Goal: Transaction & Acquisition: Purchase product/service

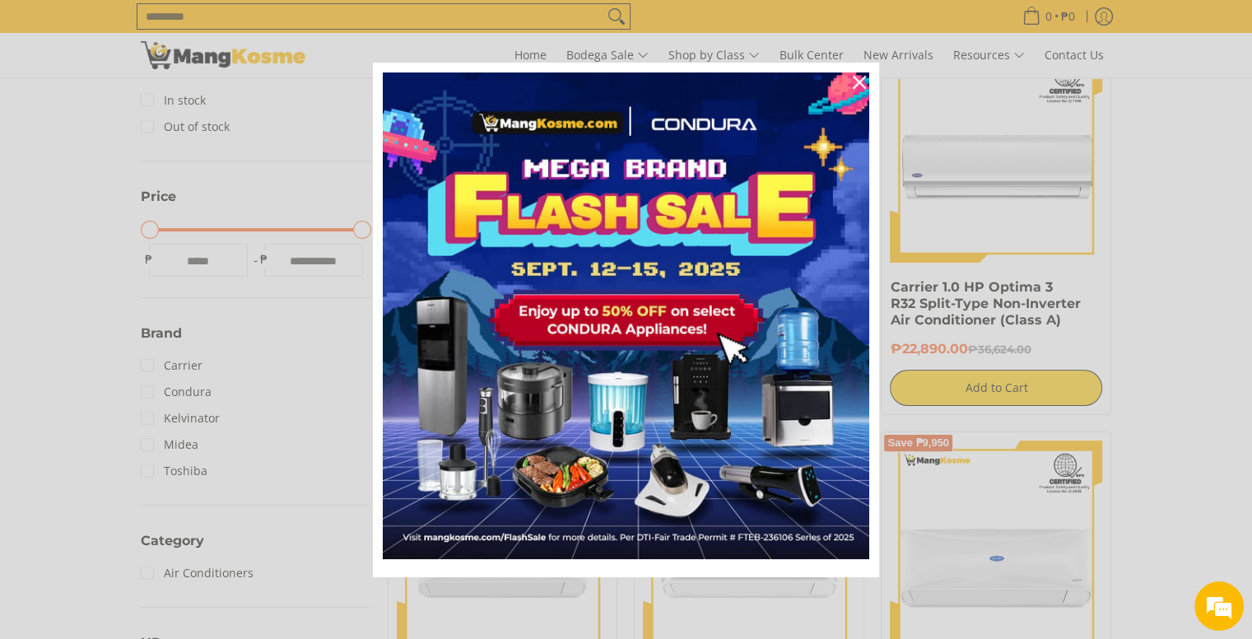
scroll to position [341, 0]
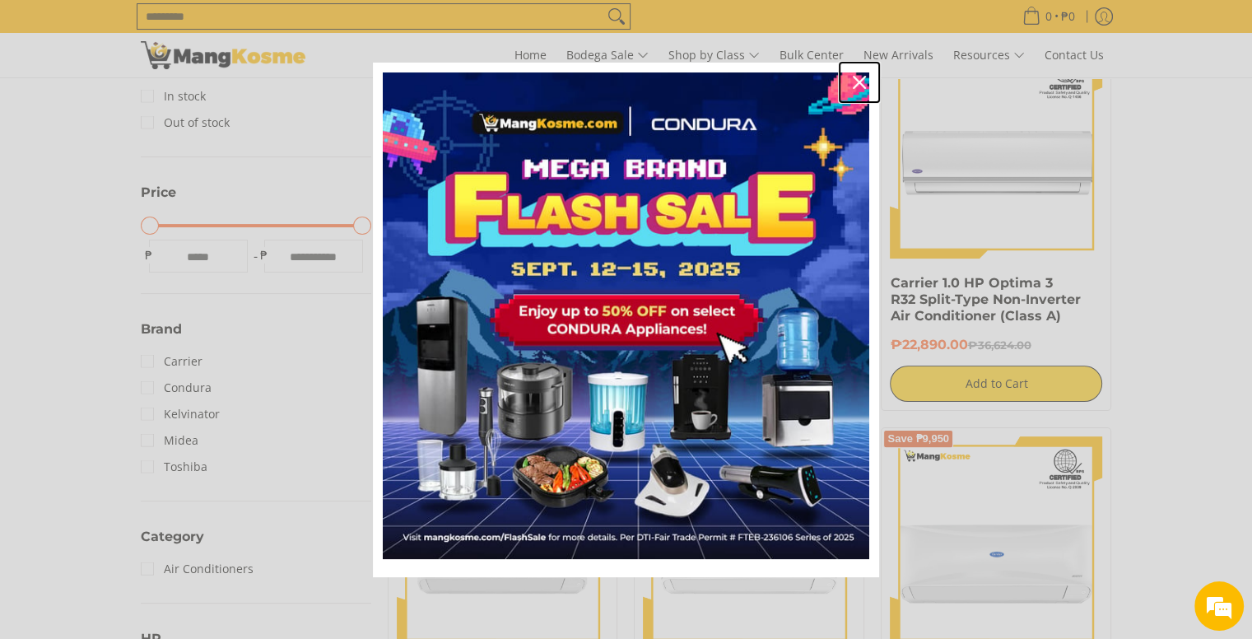
click at [858, 77] on icon "close icon" at bounding box center [859, 82] width 13 height 13
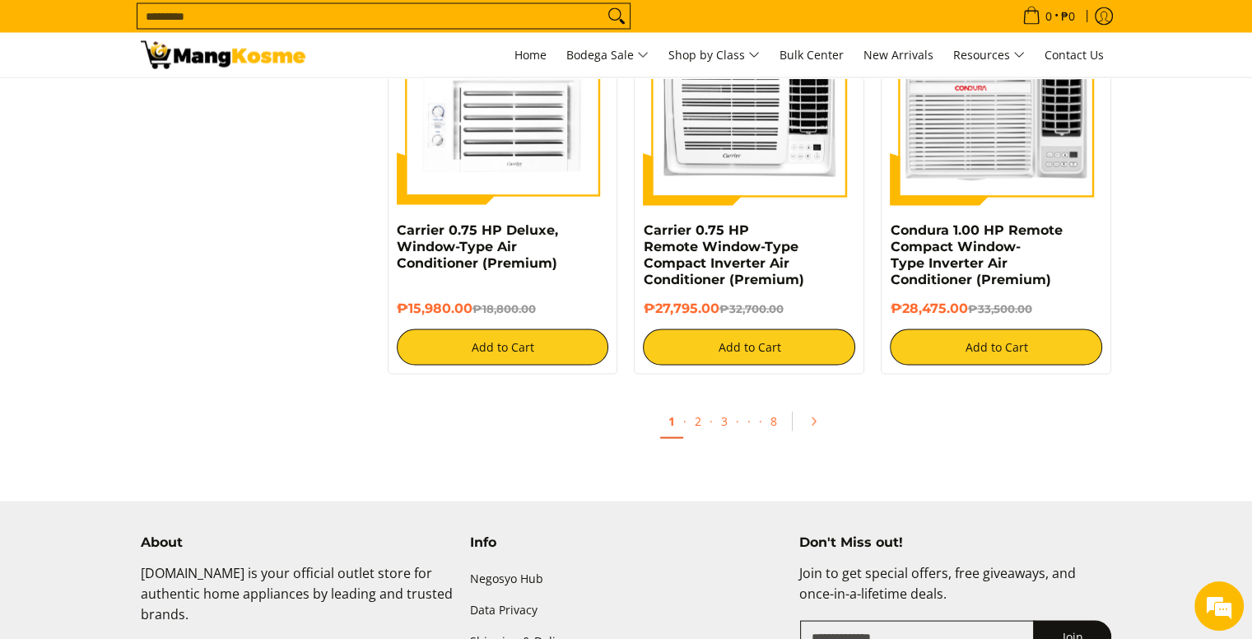
scroll to position [3193, 0]
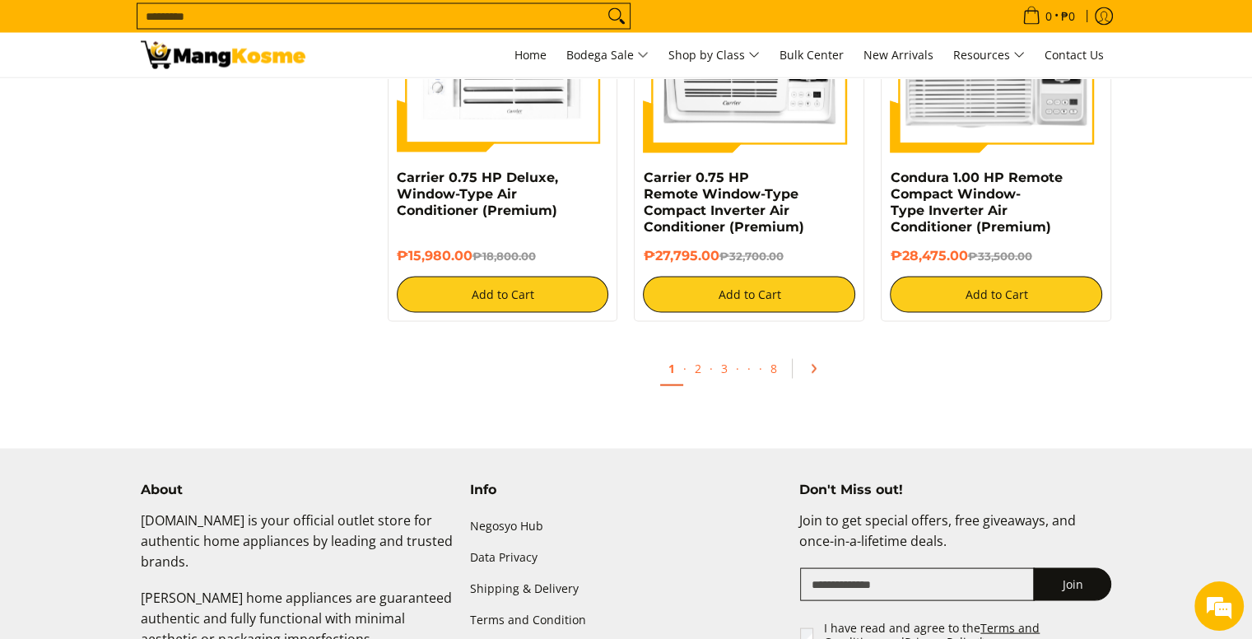
click at [814, 374] on icon "Pagination" at bounding box center [813, 369] width 12 height 12
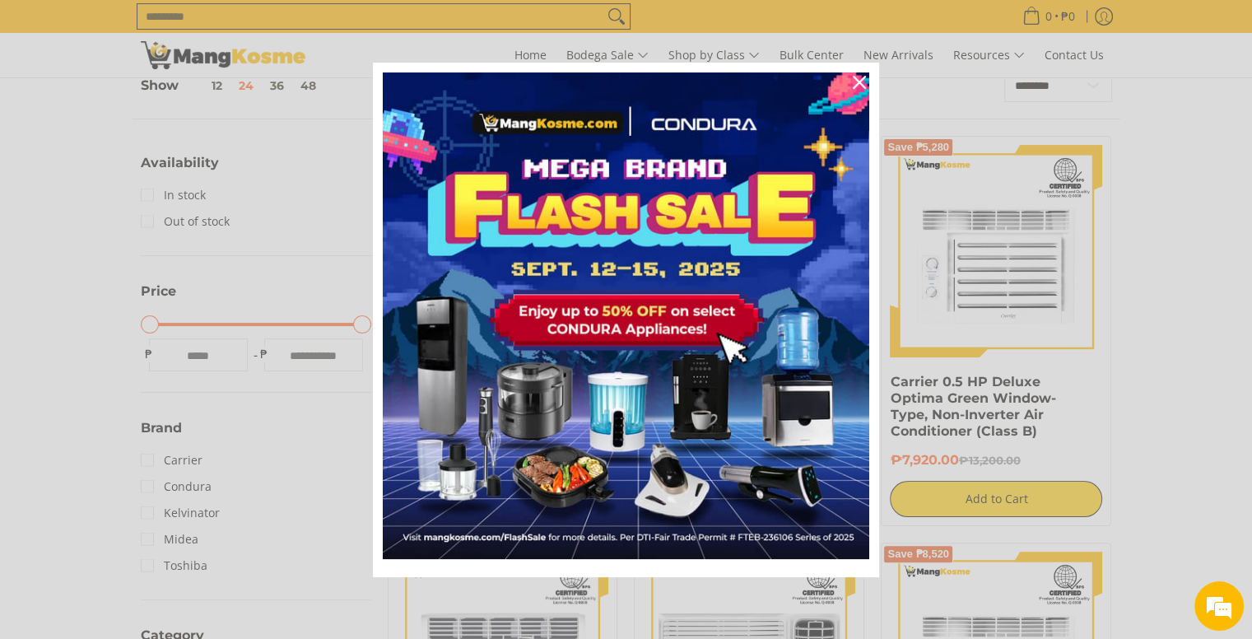
scroll to position [306, 0]
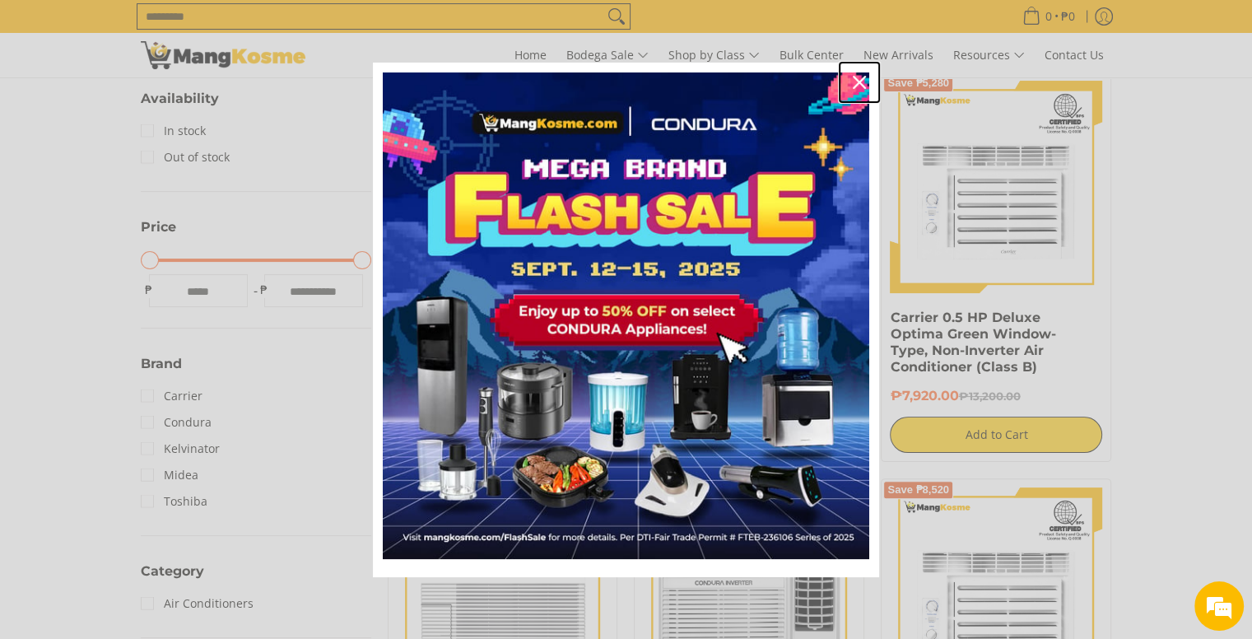
click at [856, 81] on icon "close icon" at bounding box center [859, 82] width 13 height 13
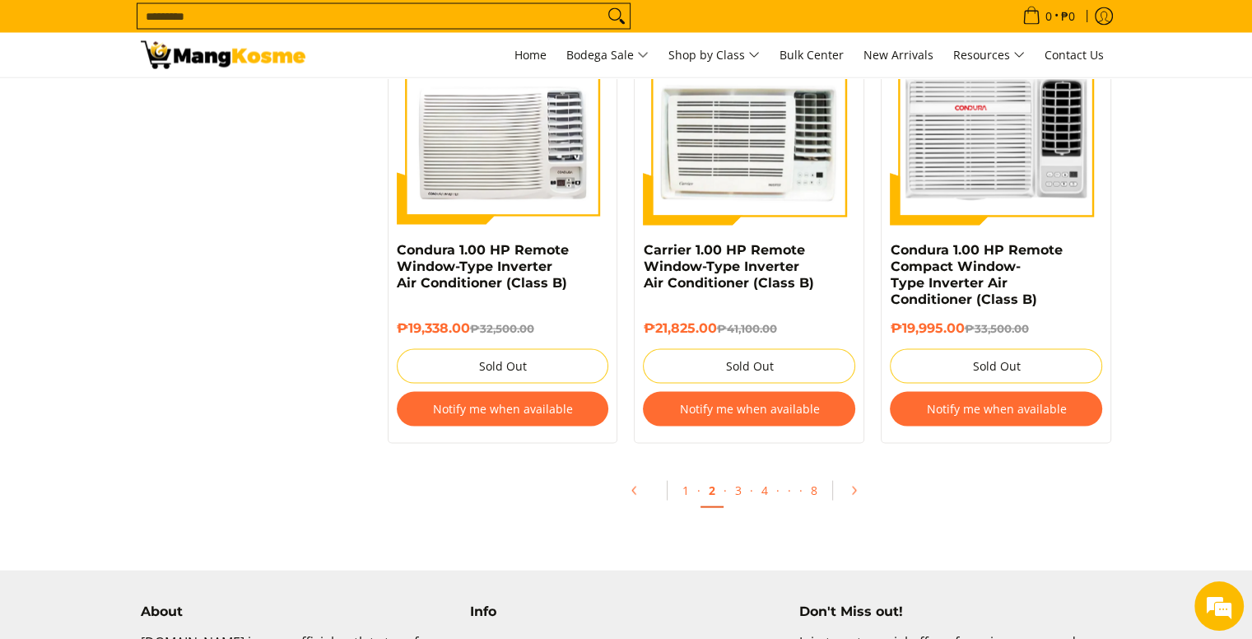
scroll to position [3221, 0]
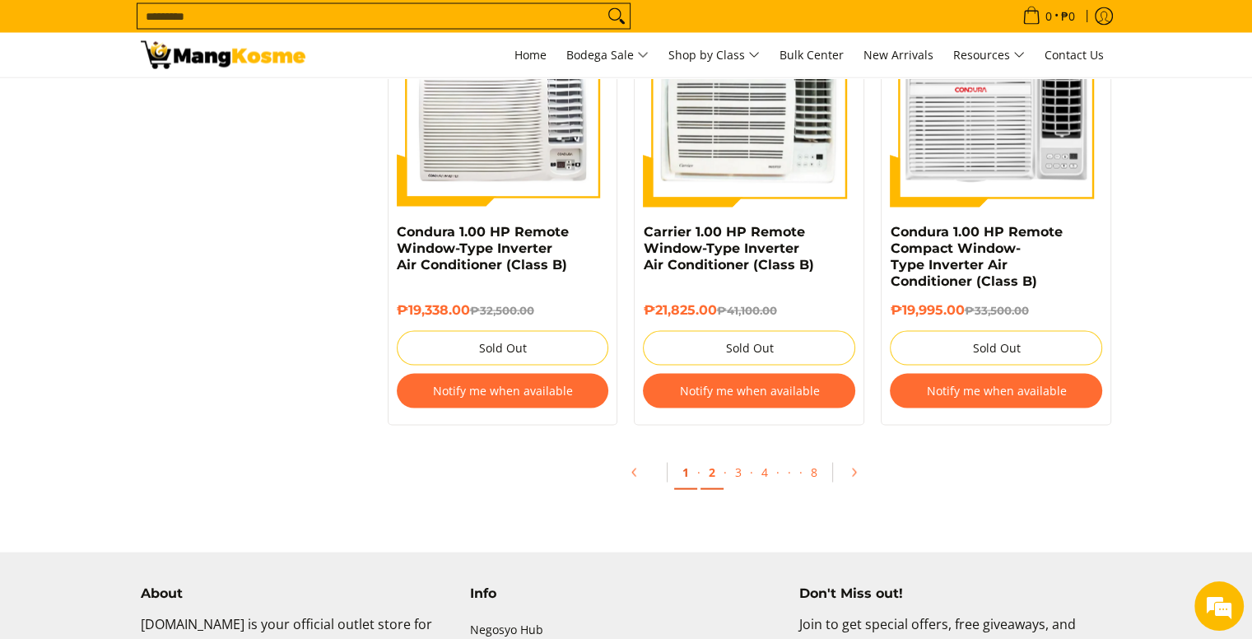
click at [684, 484] on link "1" at bounding box center [685, 473] width 23 height 34
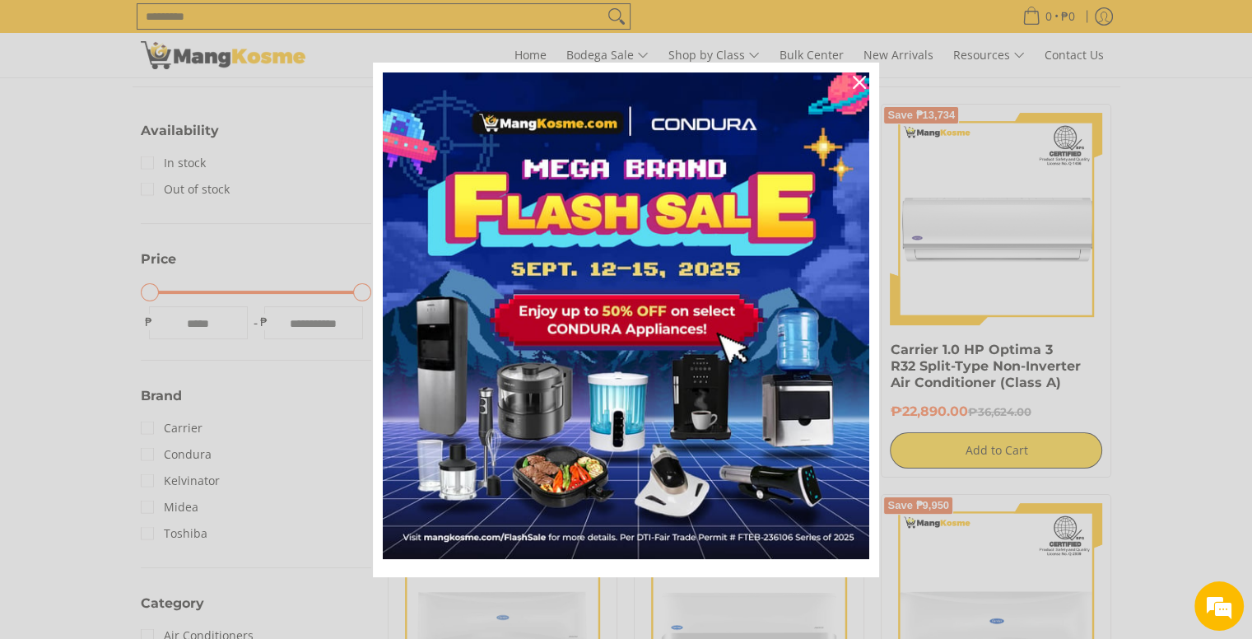
scroll to position [309, 0]
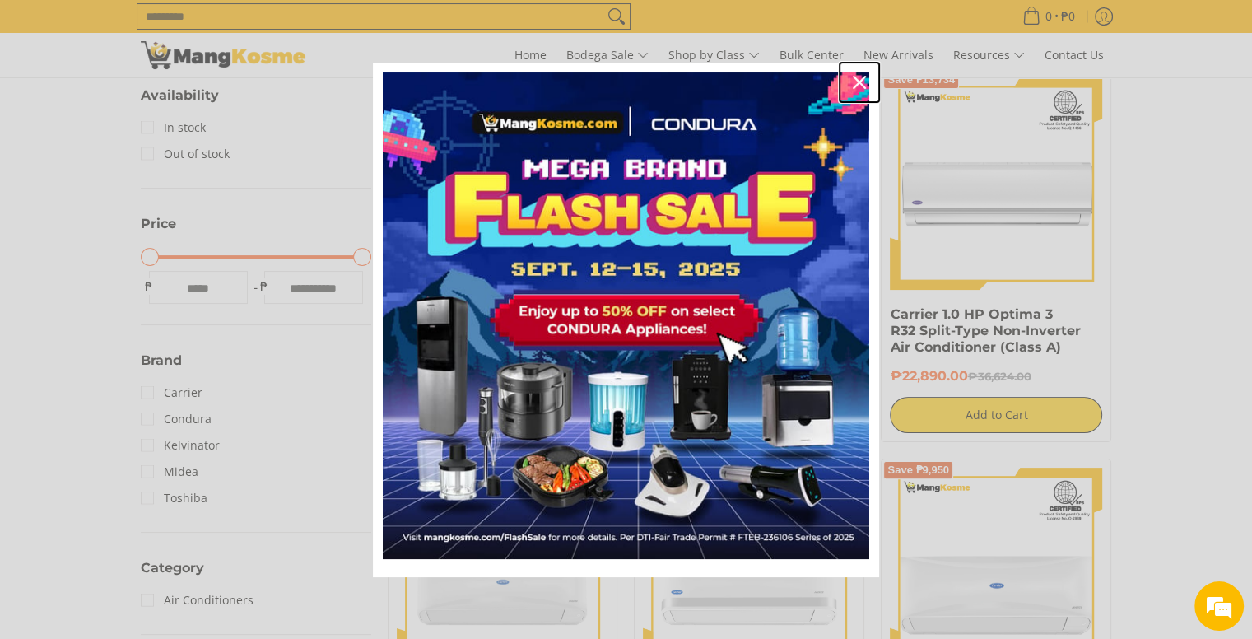
click at [853, 86] on icon "close icon" at bounding box center [859, 82] width 13 height 13
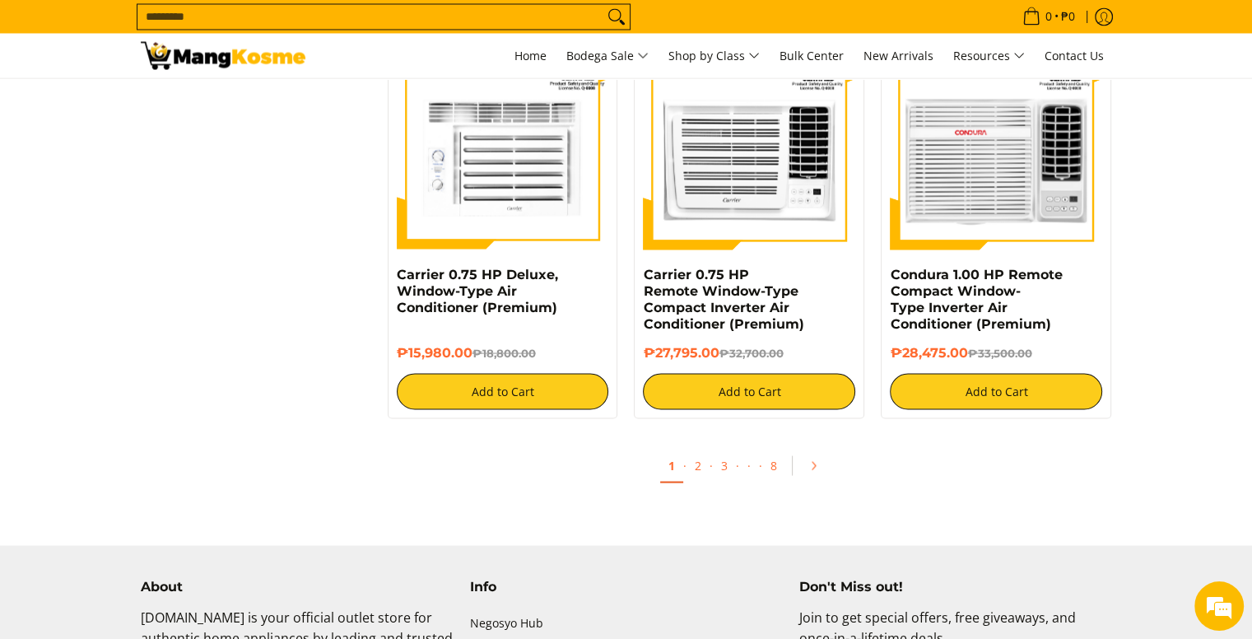
scroll to position [3154, 0]
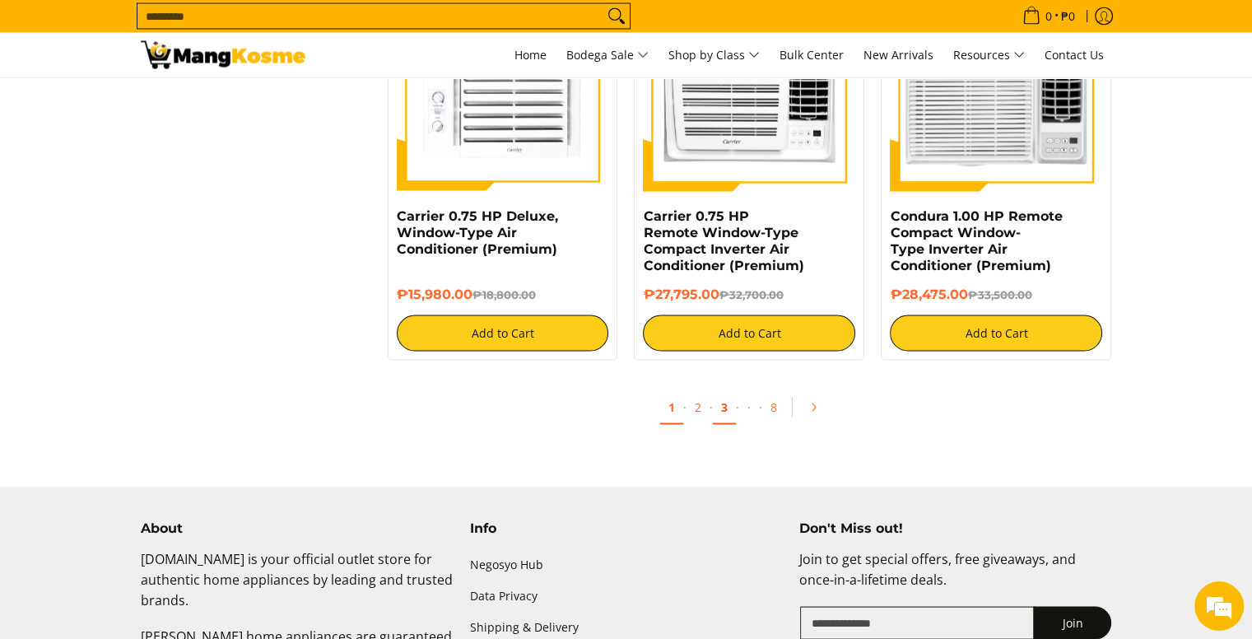
click at [723, 412] on link "3" at bounding box center [724, 408] width 23 height 34
